Goal: Task Accomplishment & Management: Use online tool/utility

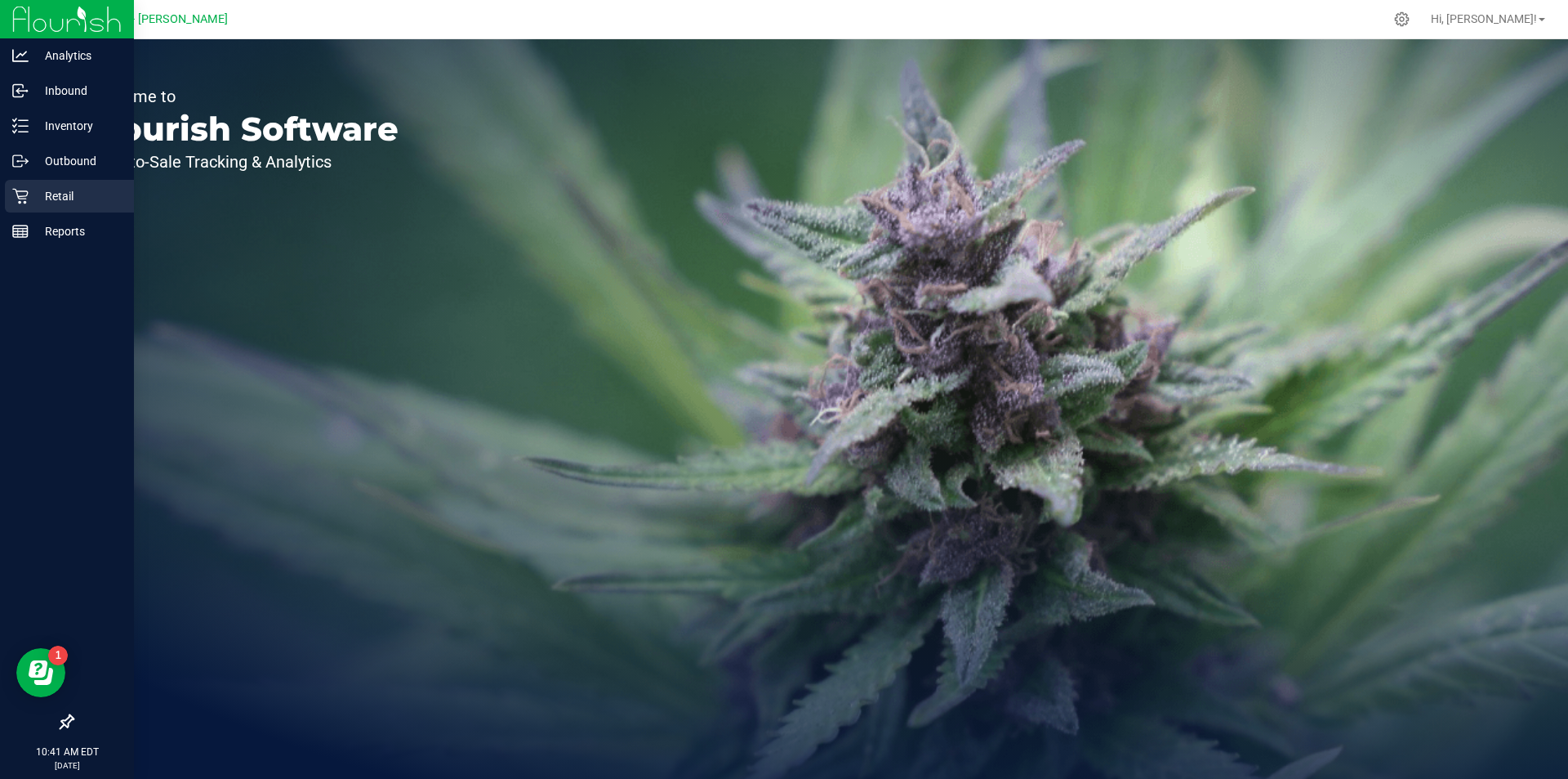
click at [23, 183] on div "Retail" at bounding box center [69, 196] width 129 height 32
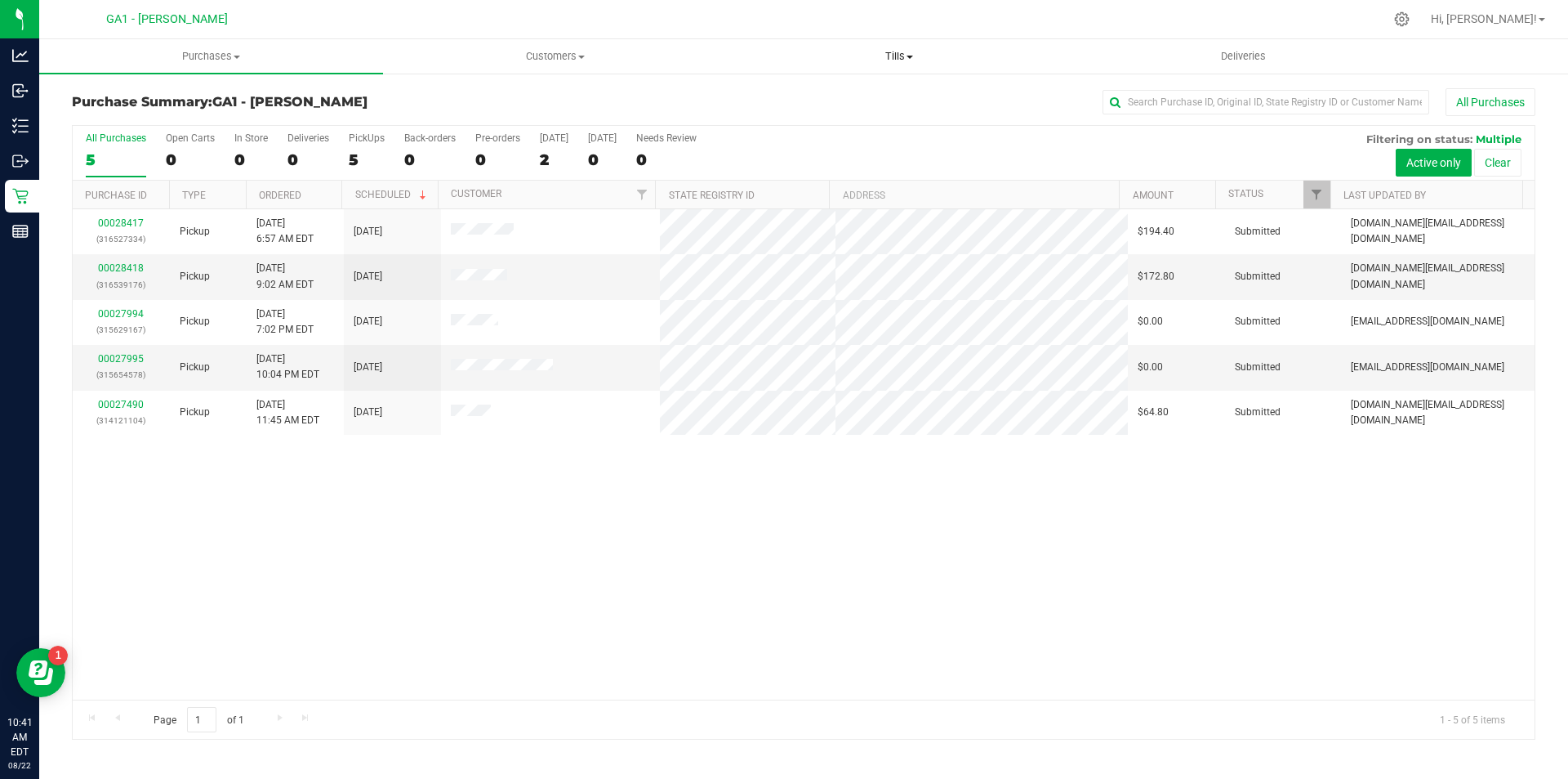
click at [916, 52] on span "Tills" at bounding box center [898, 56] width 342 height 14
click at [832, 104] on span "Manage tills" at bounding box center [782, 98] width 110 height 14
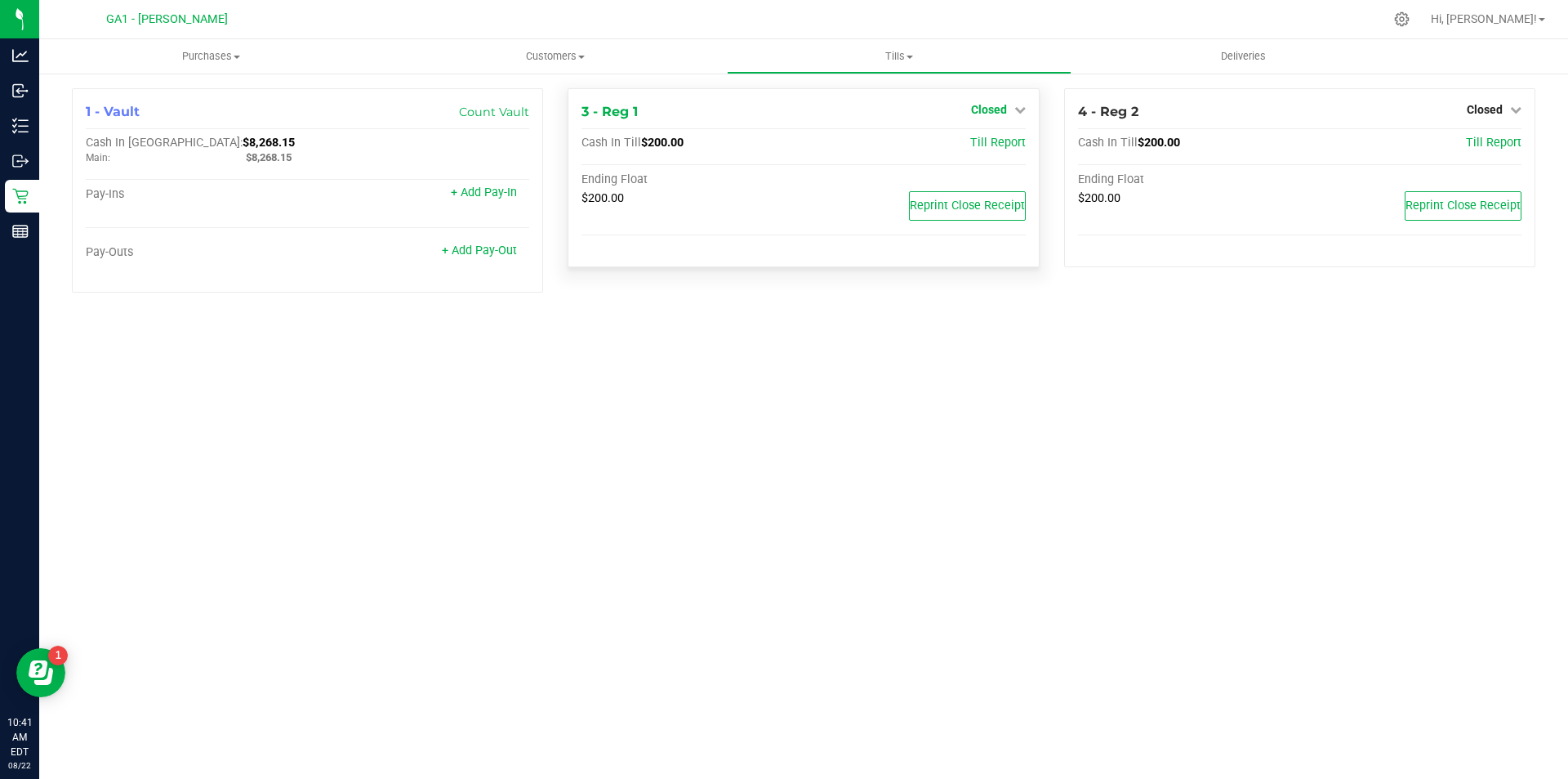
click at [980, 114] on span "Closed" at bounding box center [990, 109] width 36 height 13
click at [971, 139] on link "Open Till" at bounding box center [989, 143] width 44 height 13
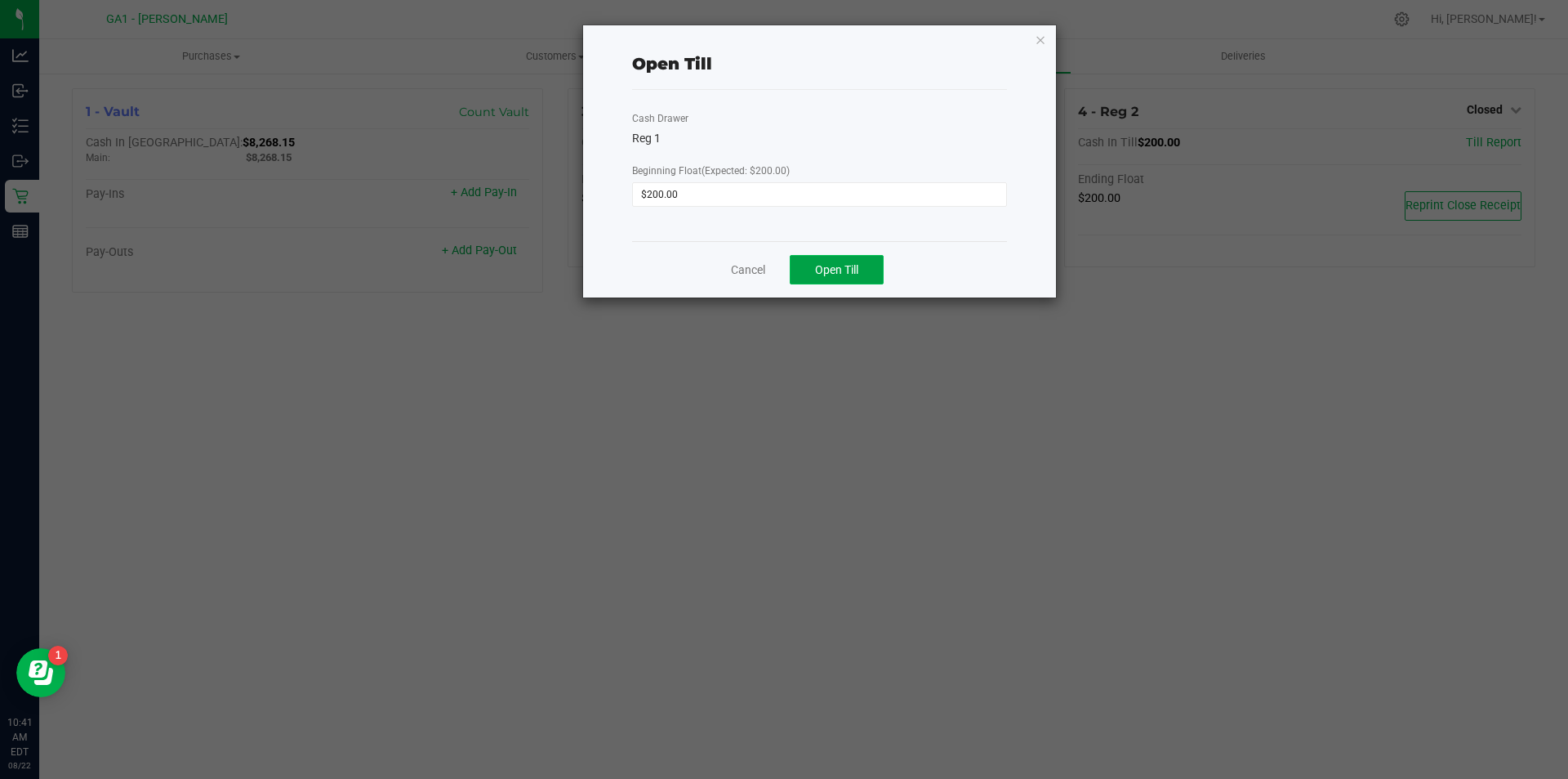
click at [814, 267] on button "Open Till" at bounding box center [837, 269] width 94 height 29
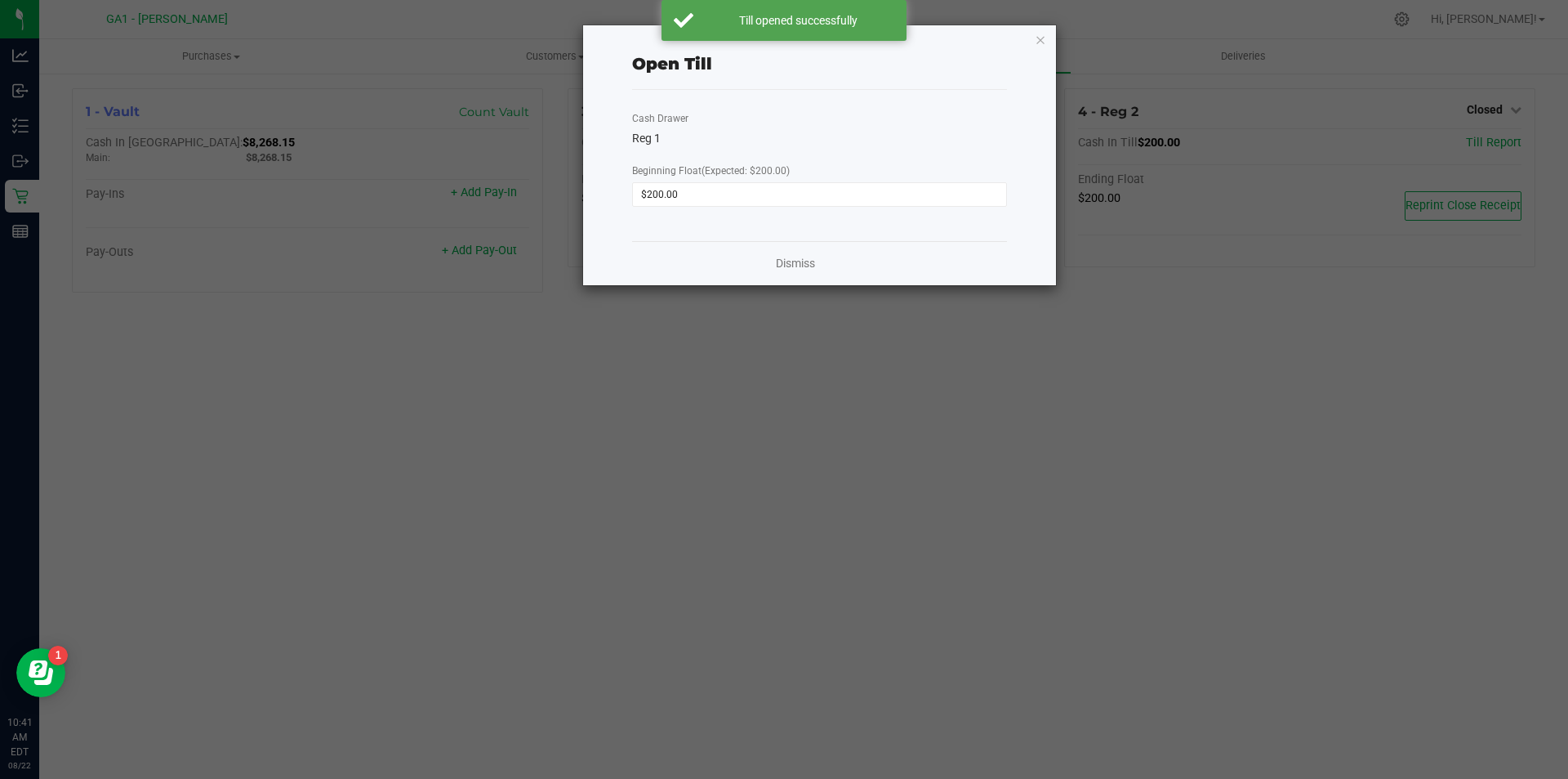
click at [1025, 32] on div "Open Till Cash Drawer Reg 1 Beginning Float (Expected: $200.00) $200.00 Dismiss" at bounding box center [820, 156] width 473 height 260
click at [1048, 41] on div "Open Till Cash Drawer Reg 1 Beginning Float (Expected: $200.00) $200.00 Dismiss" at bounding box center [820, 156] width 473 height 260
click at [1042, 41] on icon "button" at bounding box center [1041, 39] width 11 height 20
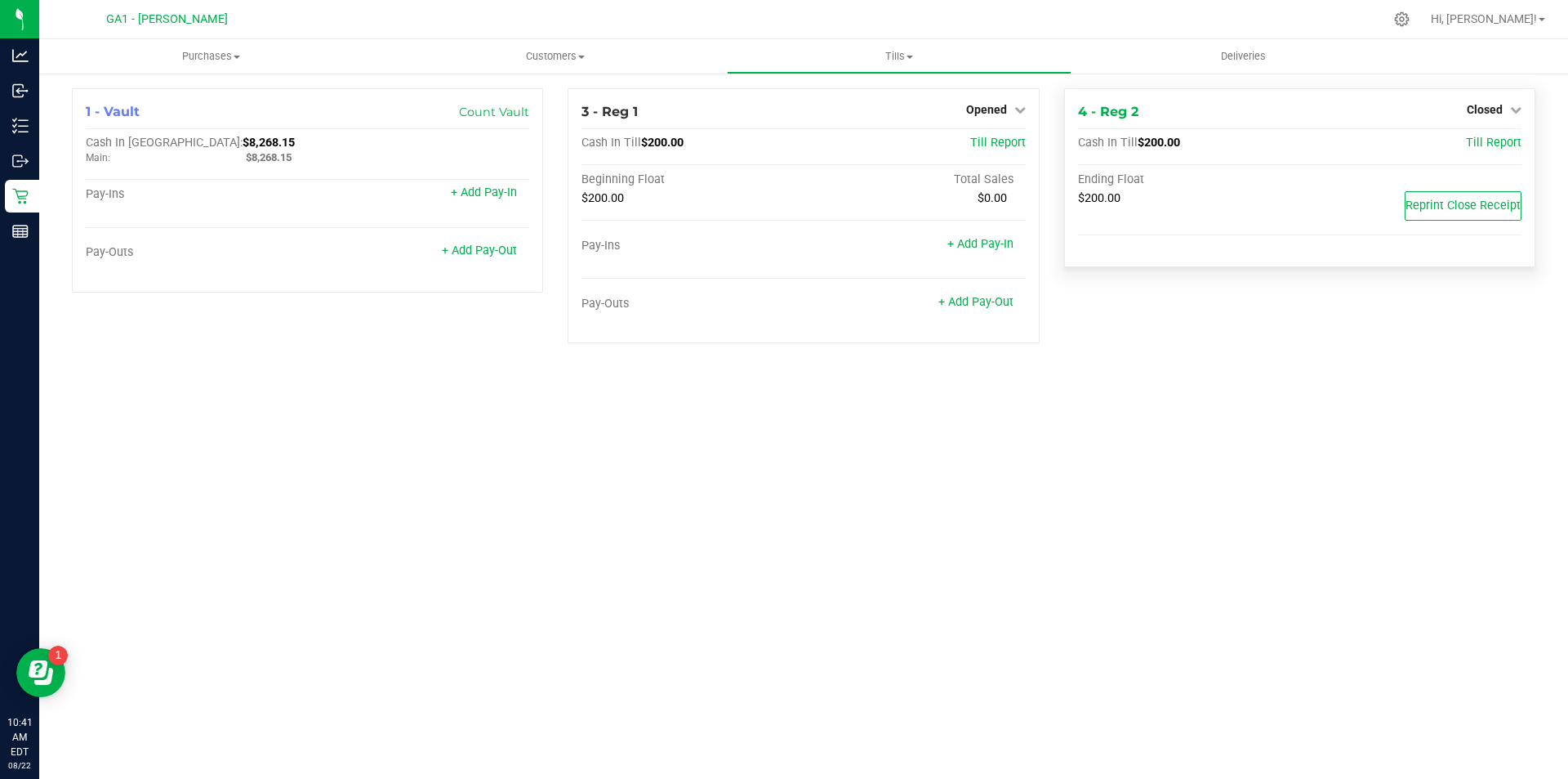
click at [1471, 98] on div "4 - Reg 2 Closed Open Till Cash In Till $200.00 Till Report Ending Float $200.0…" at bounding box center [1300, 178] width 471 height 179
click at [1476, 105] on span "Closed" at bounding box center [1485, 109] width 36 height 13
click at [1471, 145] on link "Open Till" at bounding box center [1484, 143] width 44 height 13
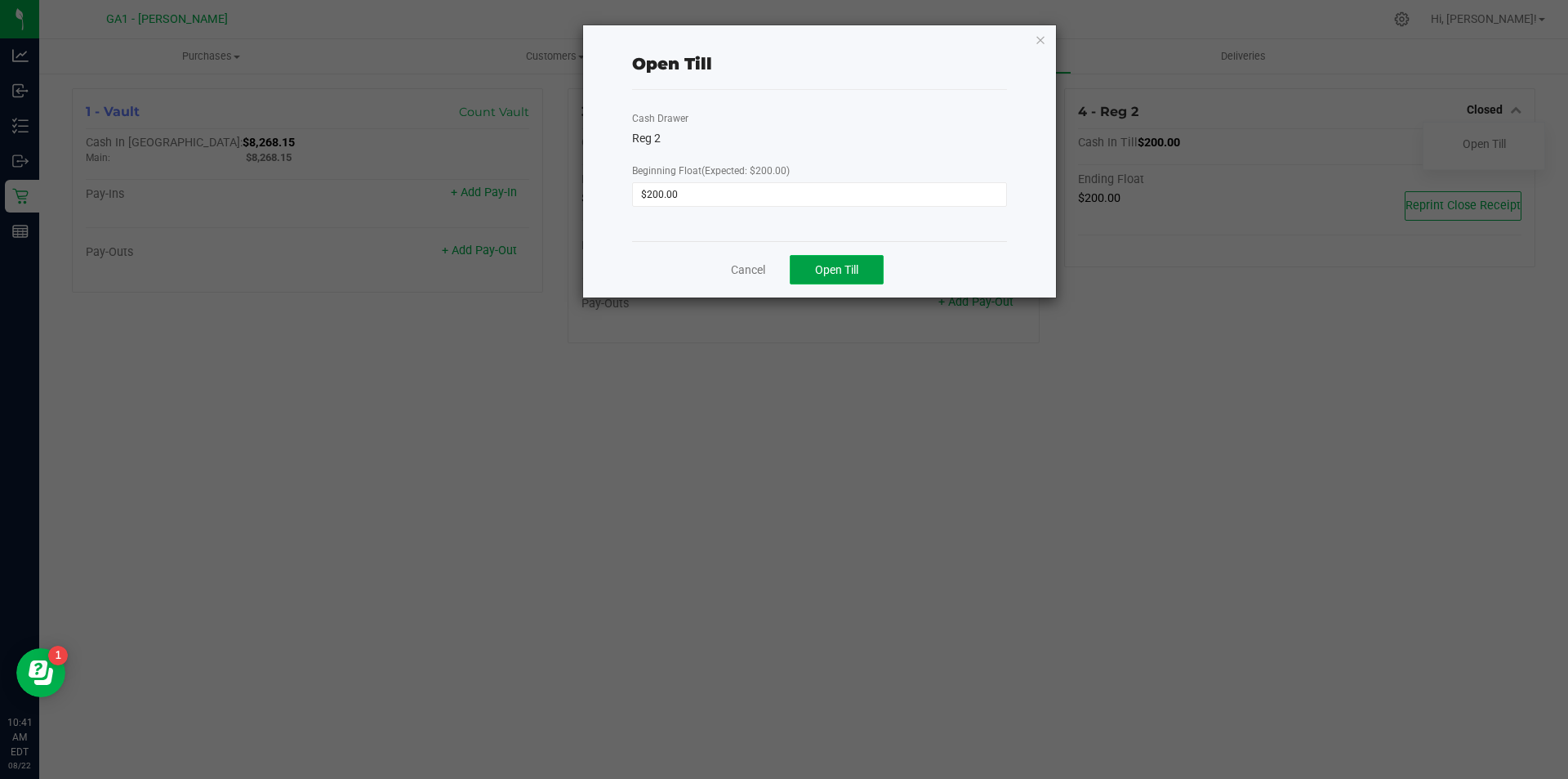
click at [838, 271] on span "Open Till" at bounding box center [837, 270] width 44 height 13
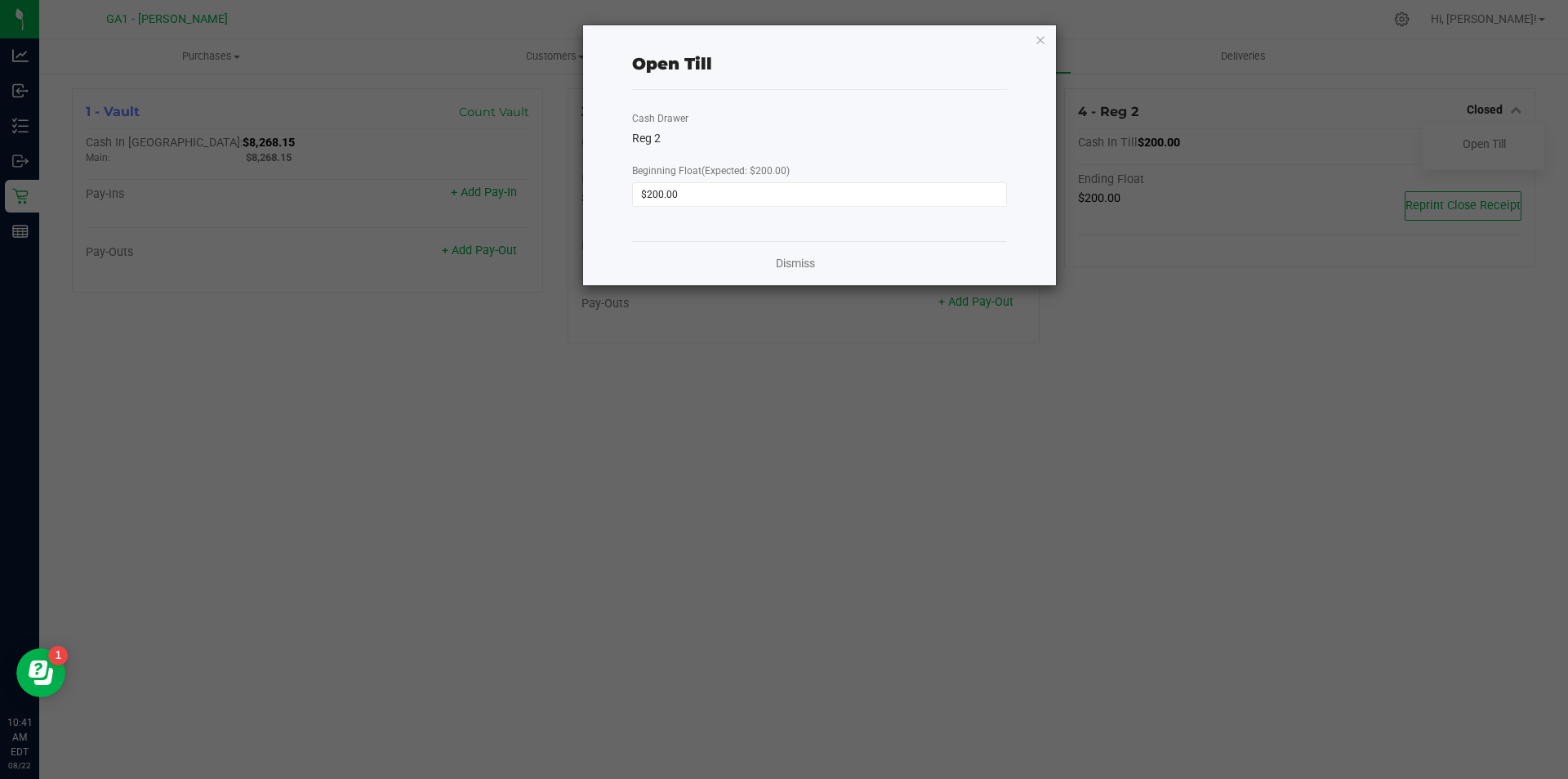
click at [1044, 38] on icon "button" at bounding box center [1041, 39] width 11 height 20
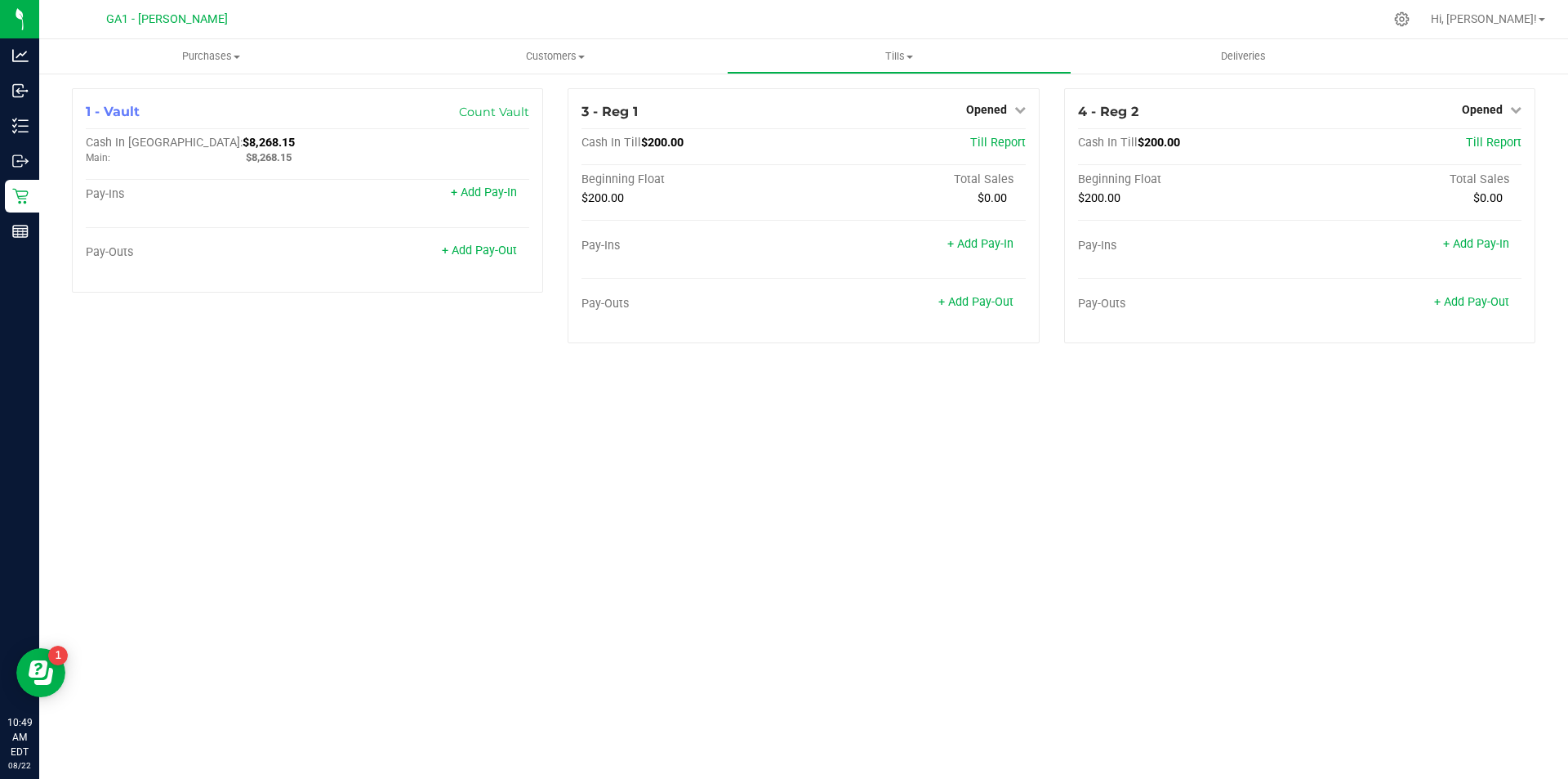
click at [839, 518] on div "Purchases Summary of purchases Fulfillment All purchases Customers All customer…" at bounding box center [803, 408] width 1529 height 739
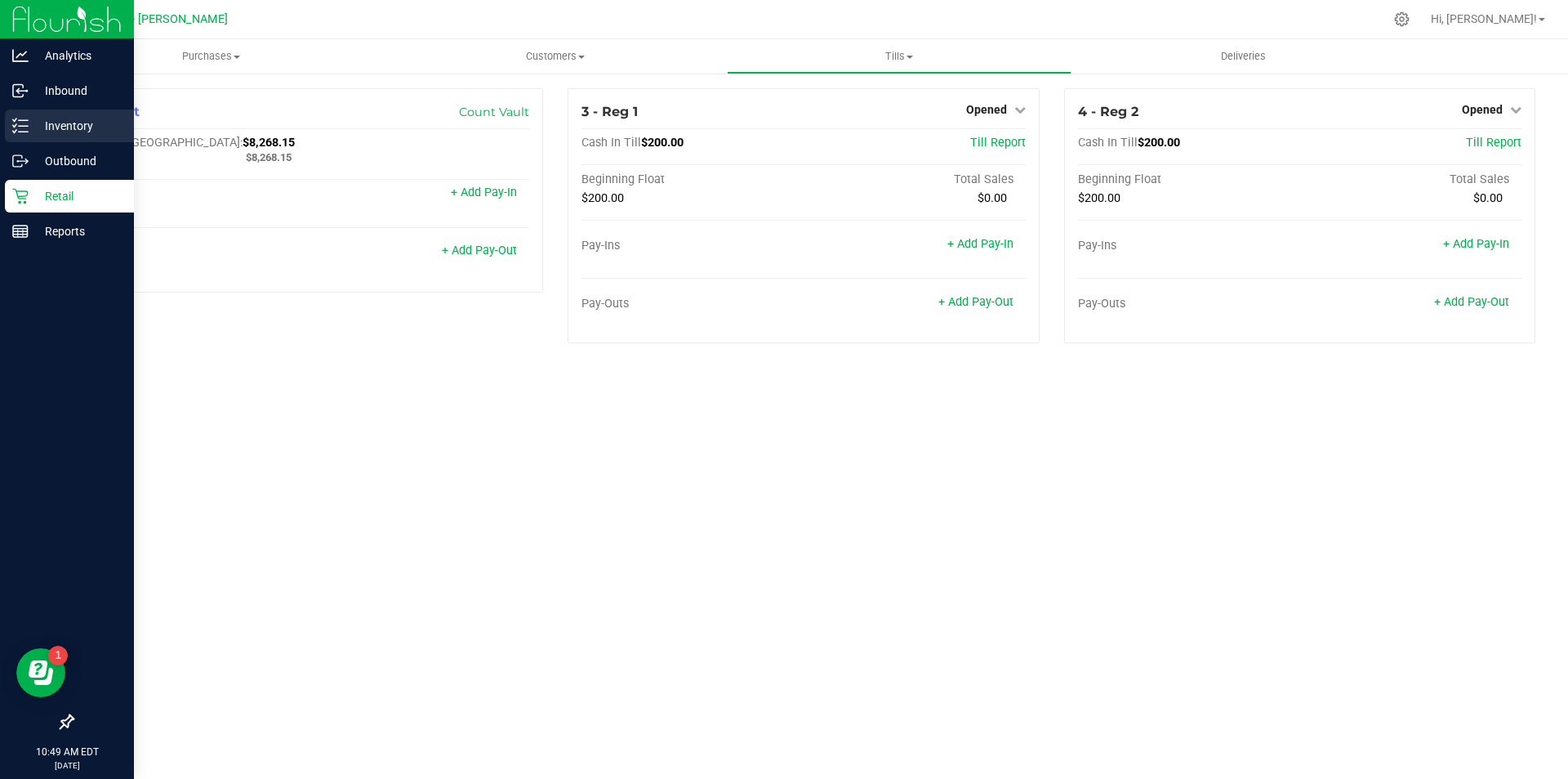
click at [39, 124] on p "Inventory" at bounding box center [77, 125] width 98 height 20
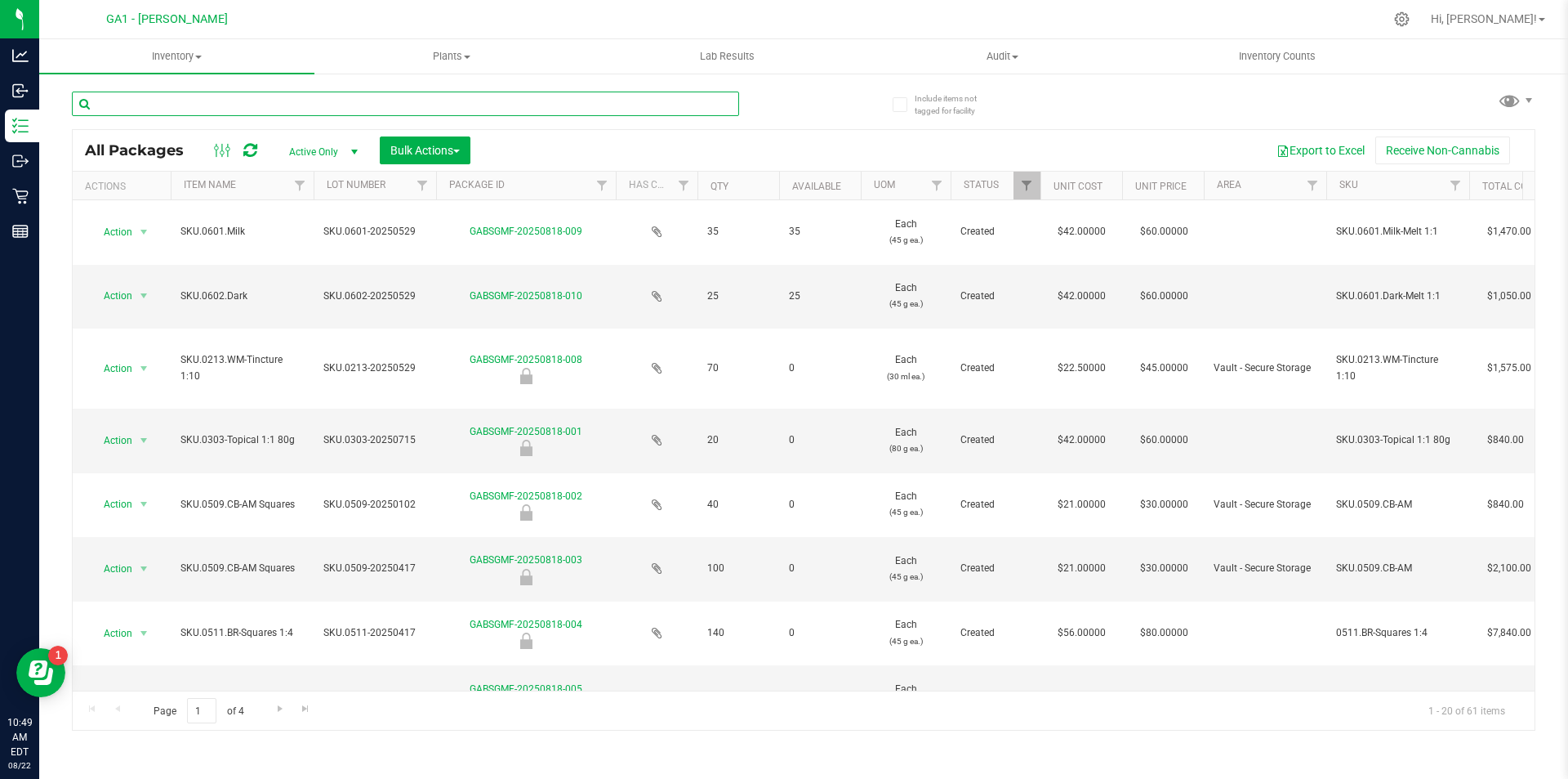
click at [301, 109] on input "text" at bounding box center [406, 104] width 668 height 25
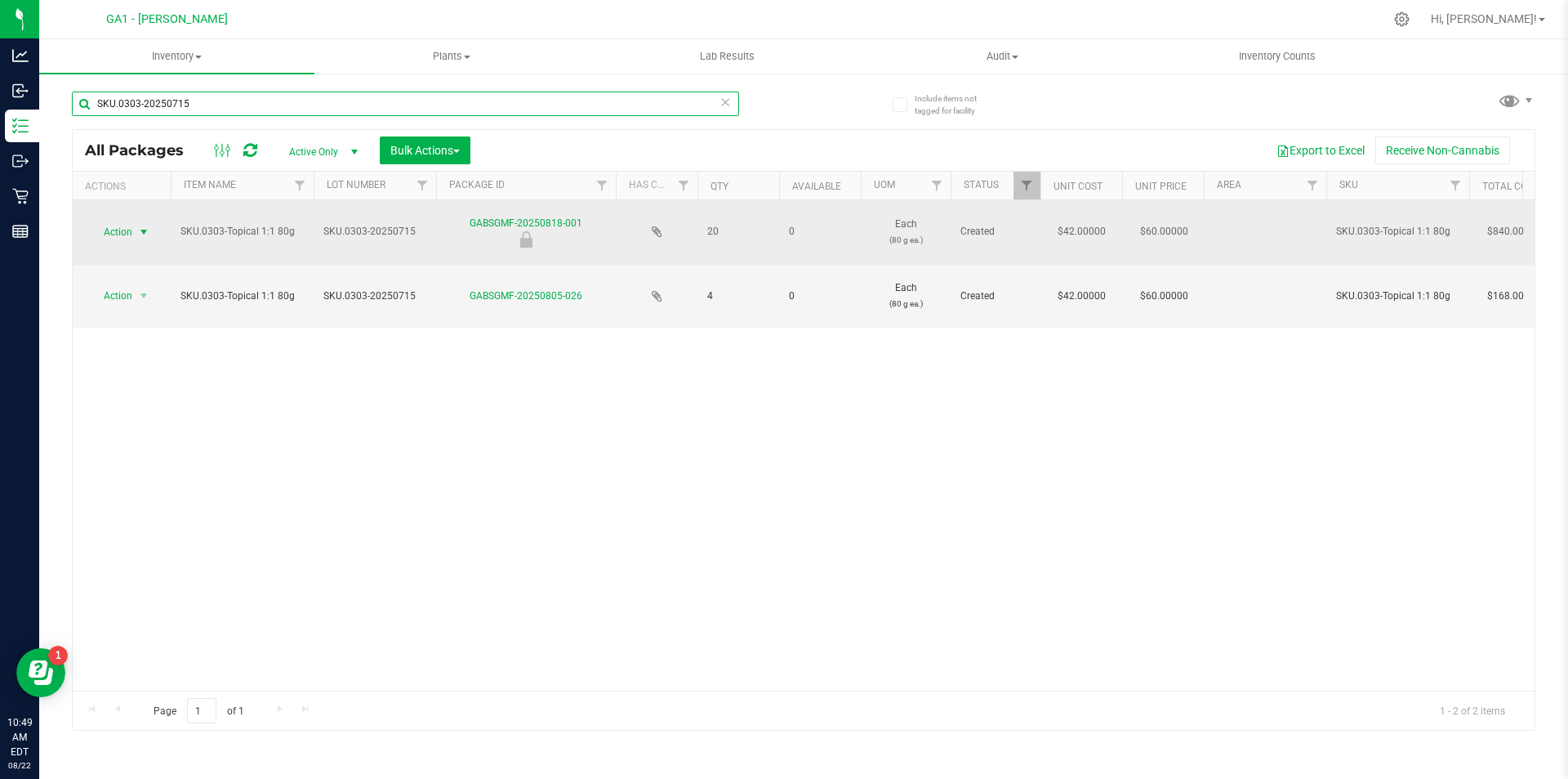
type input "SKU.0303-20250715"
click at [149, 241] on span "select" at bounding box center [144, 232] width 21 height 23
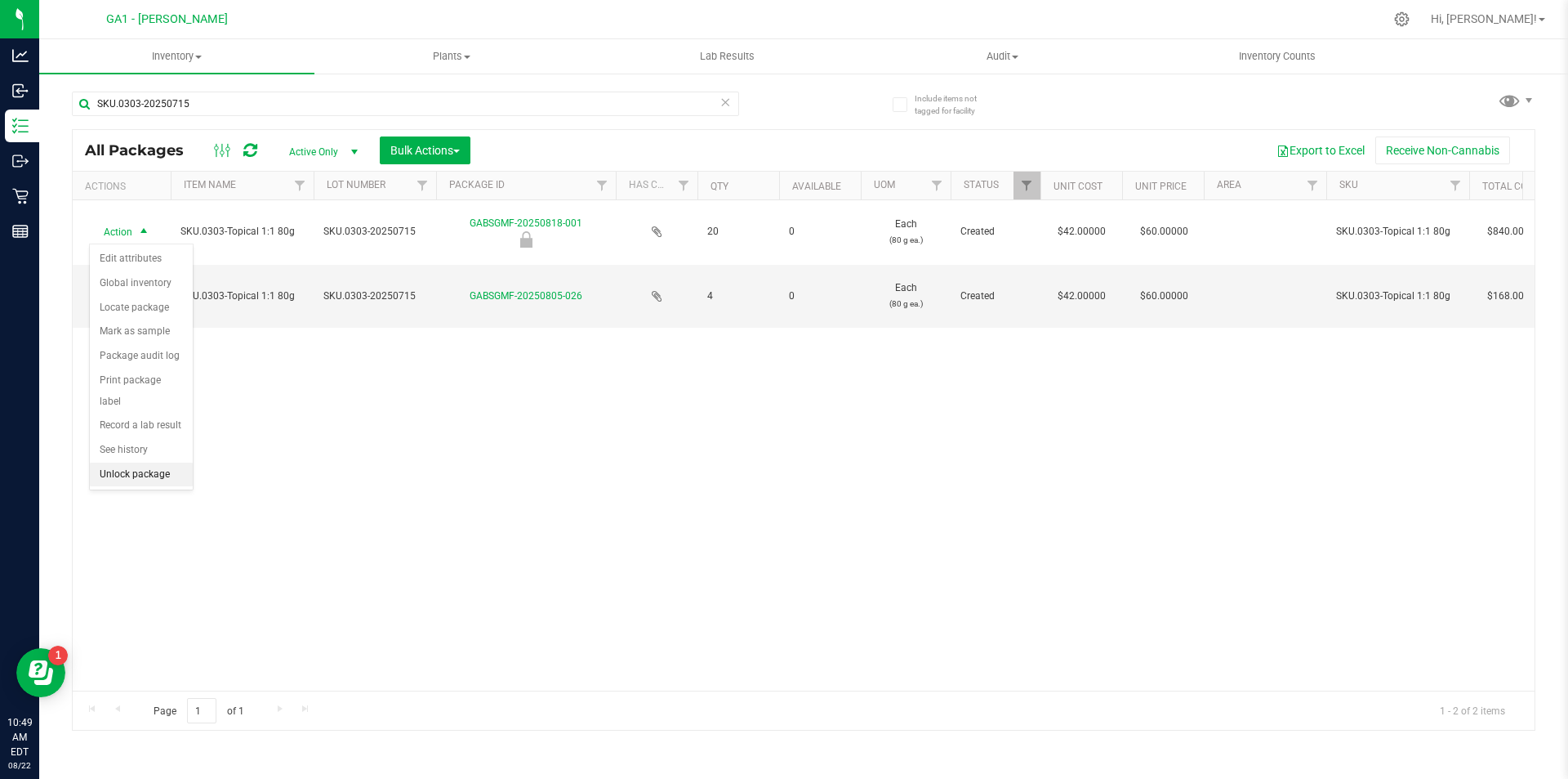
click at [145, 463] on li "Unlock package" at bounding box center [142, 475] width 103 height 25
